Goal: Information Seeking & Learning: Check status

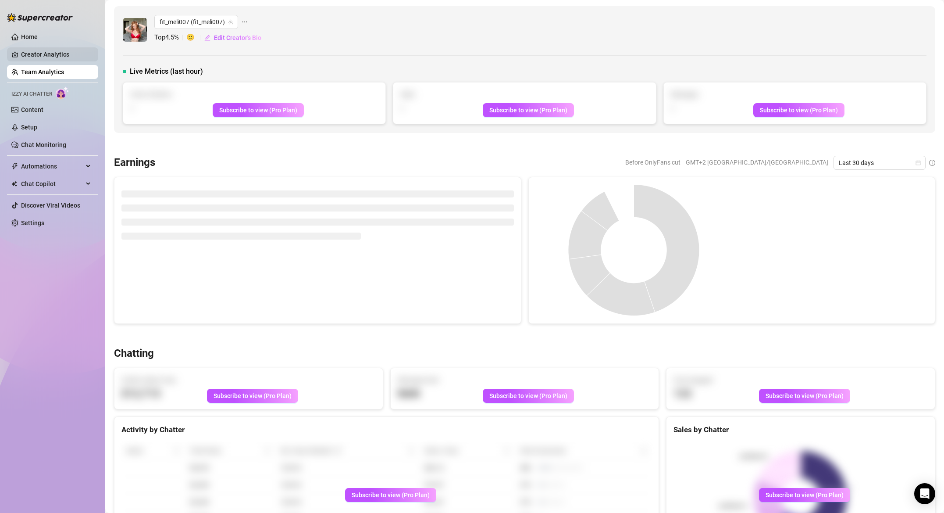
click at [36, 55] on link "Creator Analytics" at bounding box center [56, 54] width 70 height 14
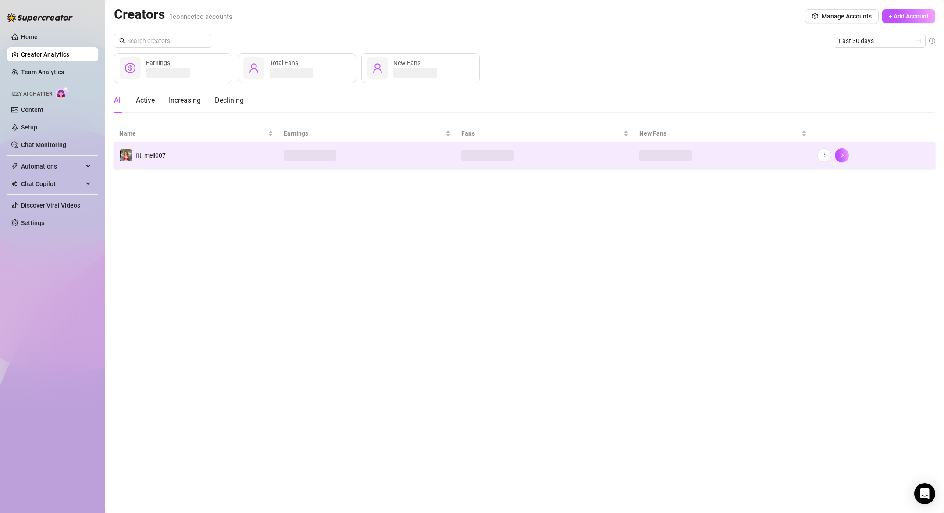
click at [197, 149] on td "fit_meli007" at bounding box center [196, 155] width 164 height 26
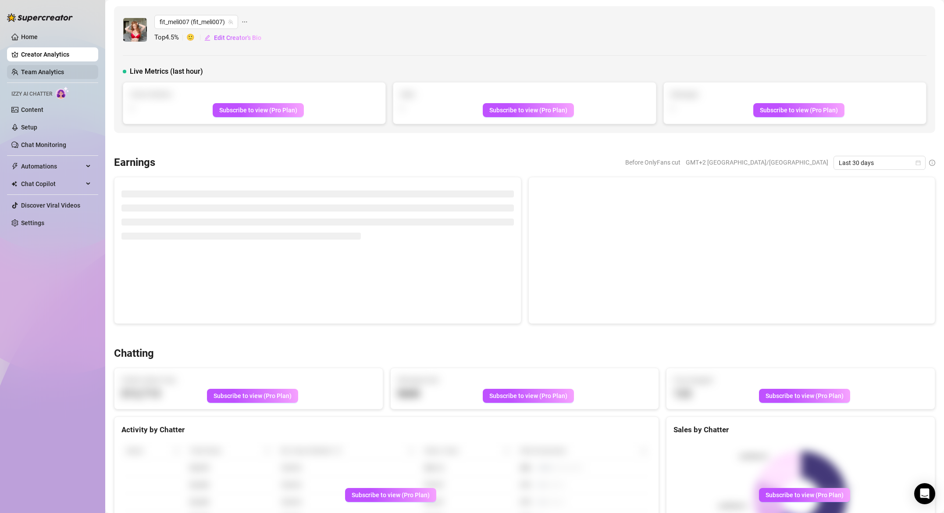
click at [51, 75] on link "Team Analytics" at bounding box center [42, 71] width 43 height 7
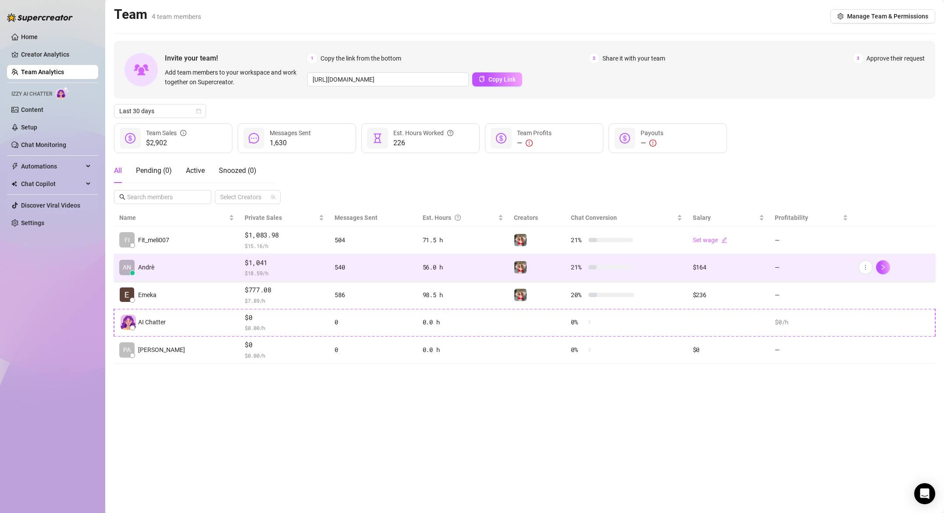
click at [268, 256] on td "$1,041 $ 18.59 /h" at bounding box center [284, 268] width 90 height 28
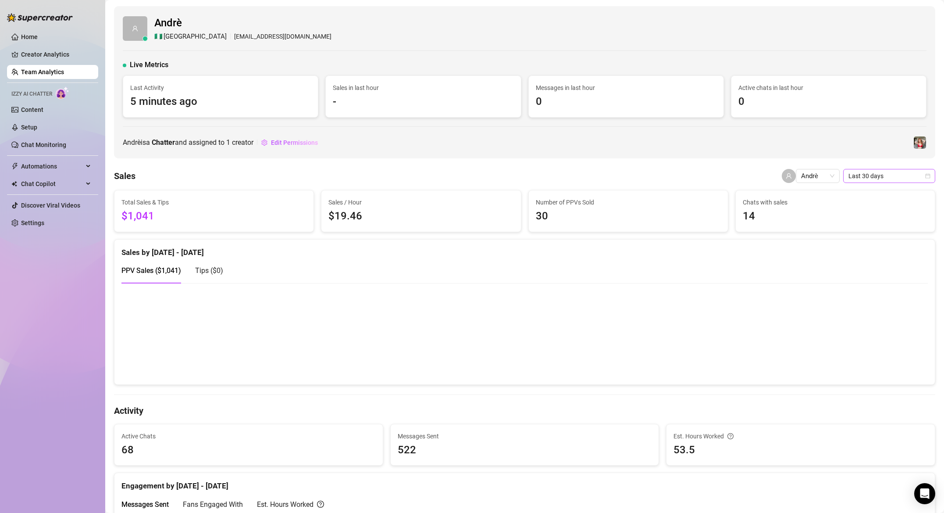
click at [877, 176] on span "Last 30 days" at bounding box center [889, 175] width 82 height 13
click at [873, 191] on div "Last 24 hours" at bounding box center [889, 194] width 78 height 10
